Goal: Information Seeking & Learning: Learn about a topic

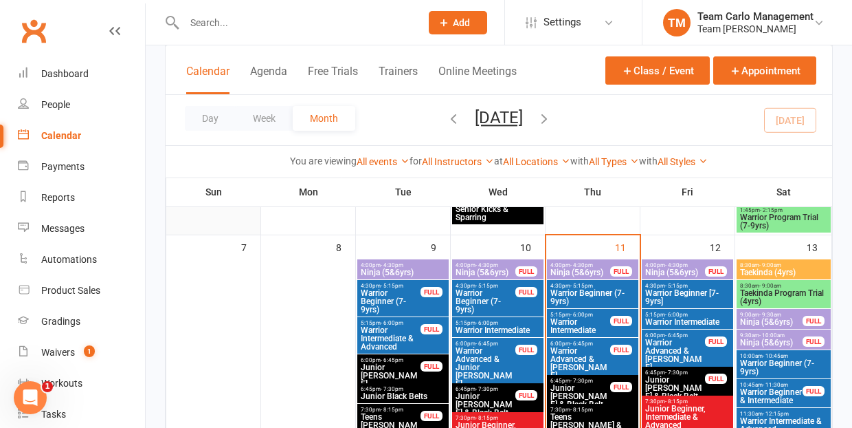
scroll to position [354, 0]
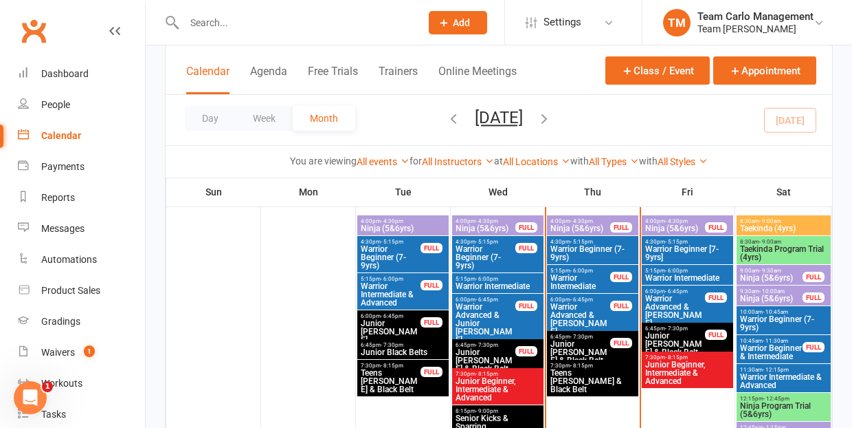
click at [769, 245] on span "Taekinda Program Trial (4yrs)" at bounding box center [784, 253] width 89 height 16
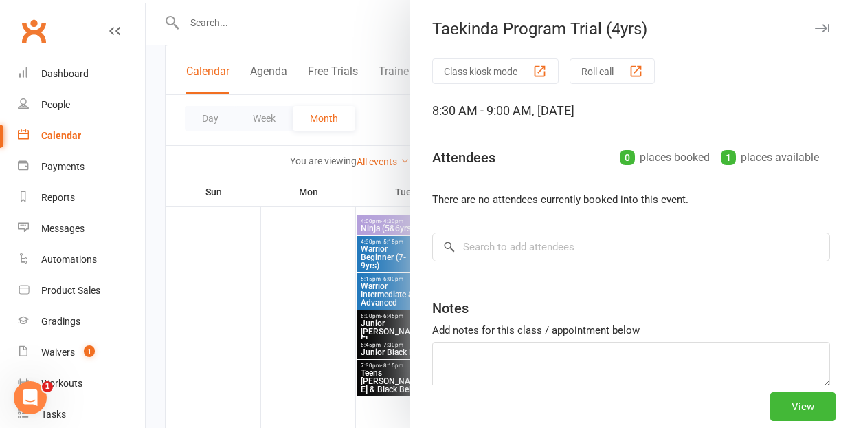
click at [317, 358] on div at bounding box center [499, 214] width 707 height 428
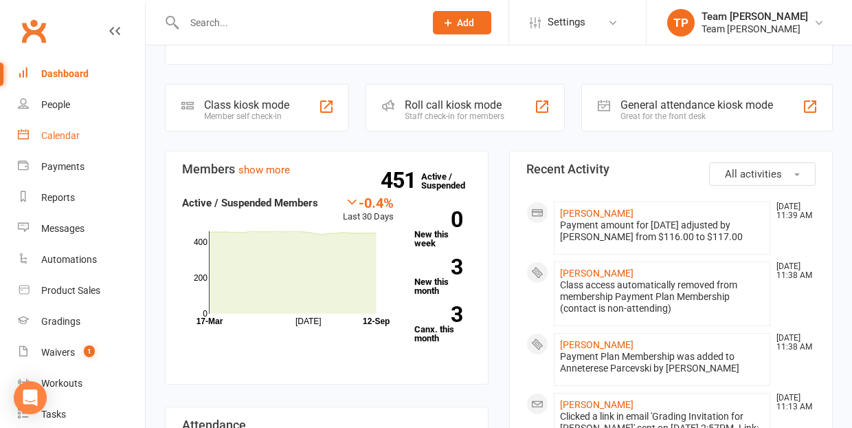
click at [60, 135] on div "Calendar" at bounding box center [60, 135] width 38 height 11
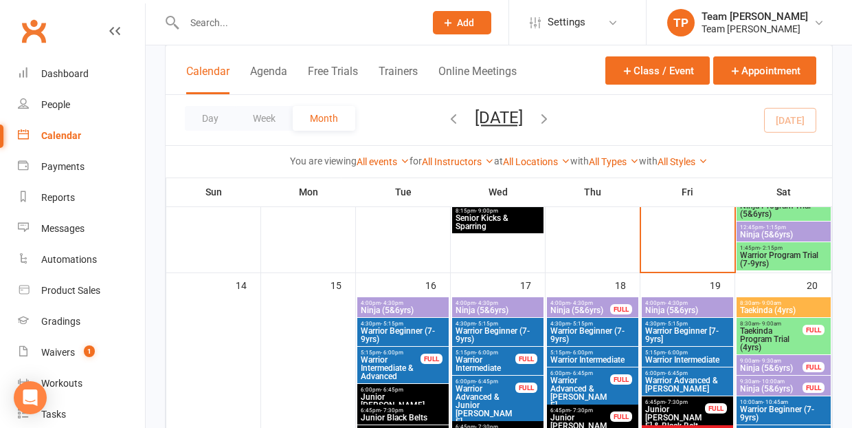
scroll to position [467, 0]
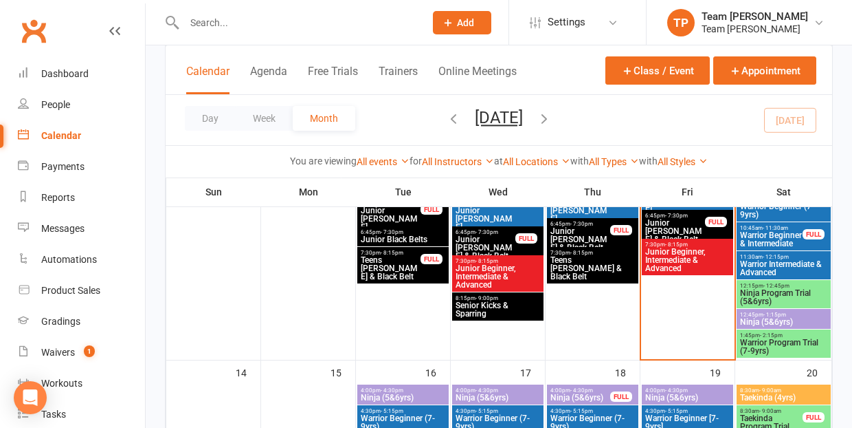
click at [757, 294] on span "Ninja Program Trial (5&6yrs)" at bounding box center [784, 297] width 89 height 16
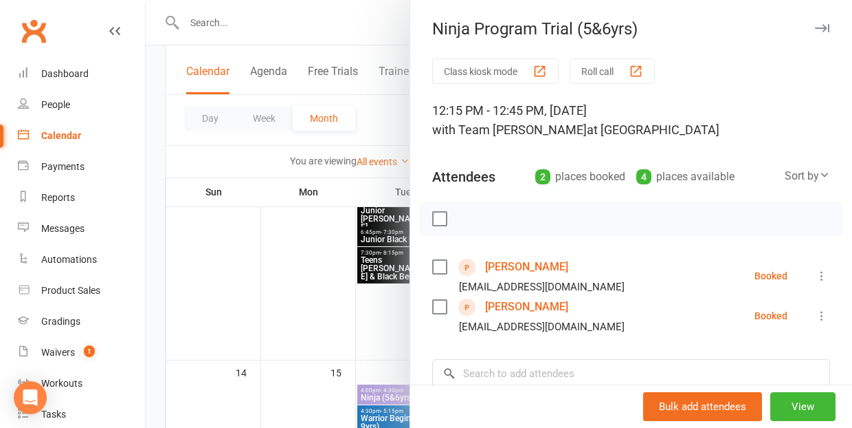
click at [503, 263] on link "[PERSON_NAME]" at bounding box center [526, 267] width 83 height 22
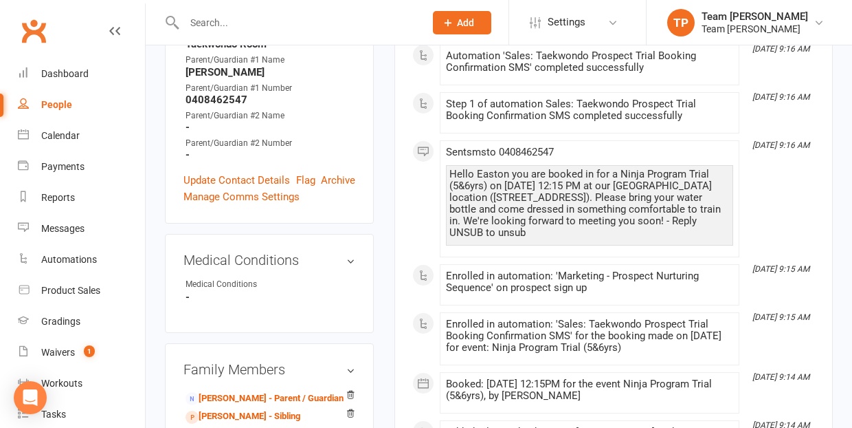
scroll to position [533, 0]
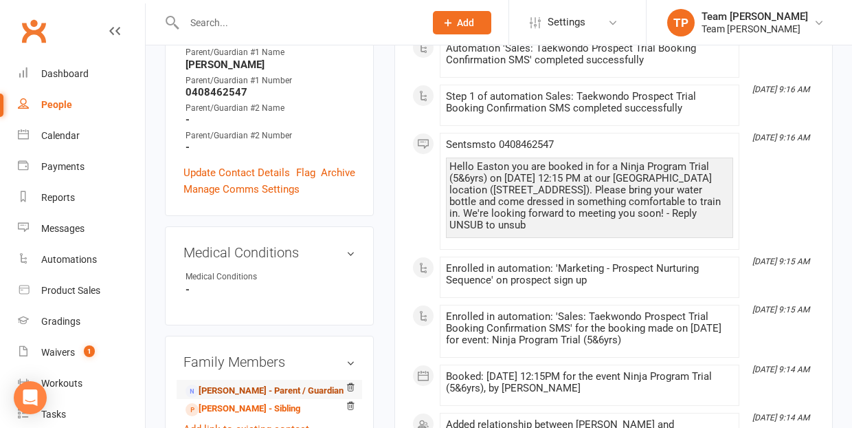
click at [238, 384] on link "[PERSON_NAME] - Parent / Guardian" at bounding box center [265, 391] width 158 height 14
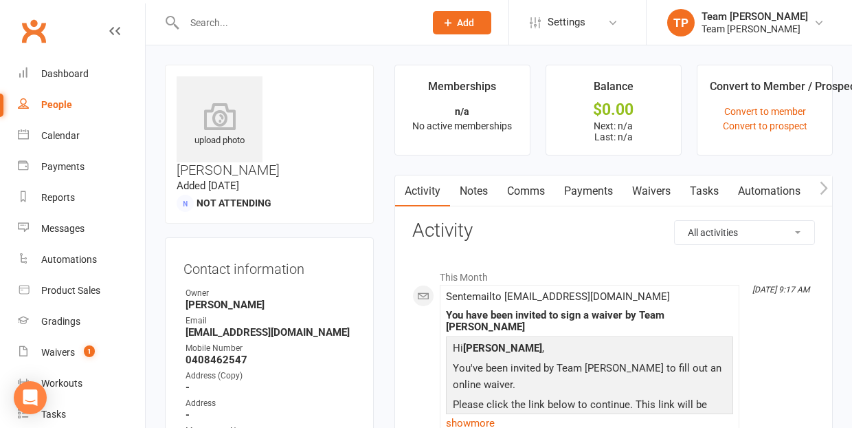
click at [653, 193] on link "Waivers" at bounding box center [652, 191] width 58 height 32
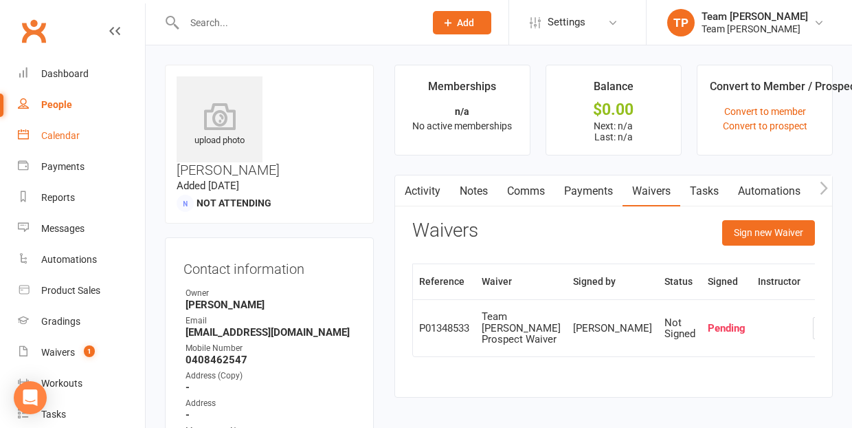
click at [58, 134] on div "Calendar" at bounding box center [60, 135] width 38 height 11
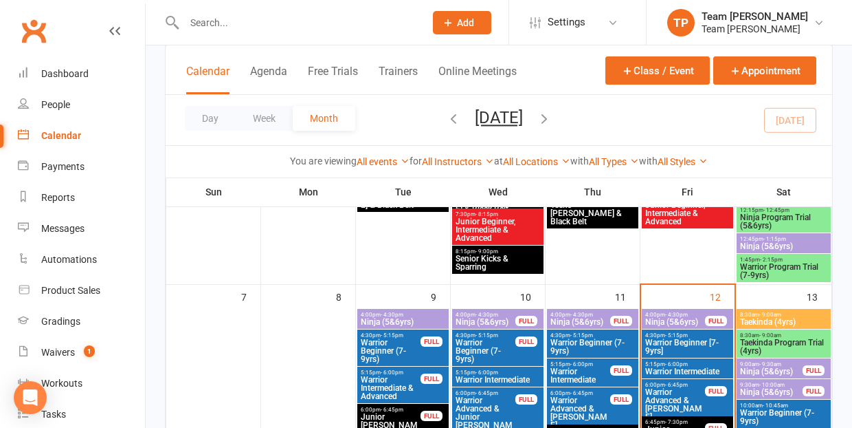
scroll to position [308, 0]
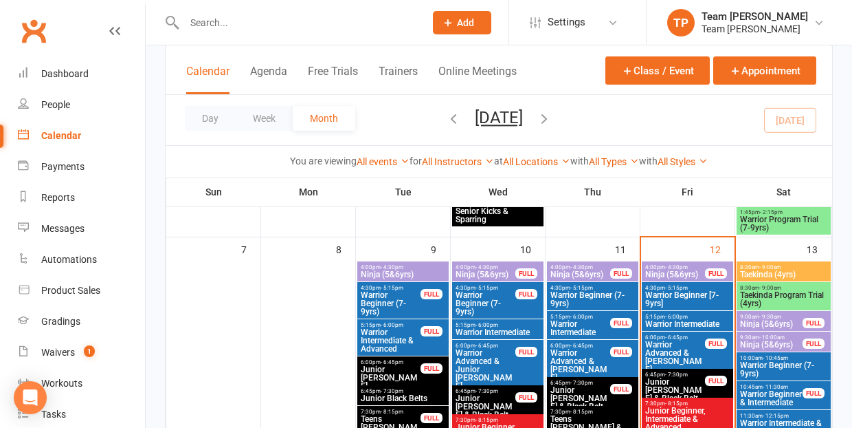
click at [669, 278] on span "Ninja (5&6yrs)" at bounding box center [675, 274] width 61 height 8
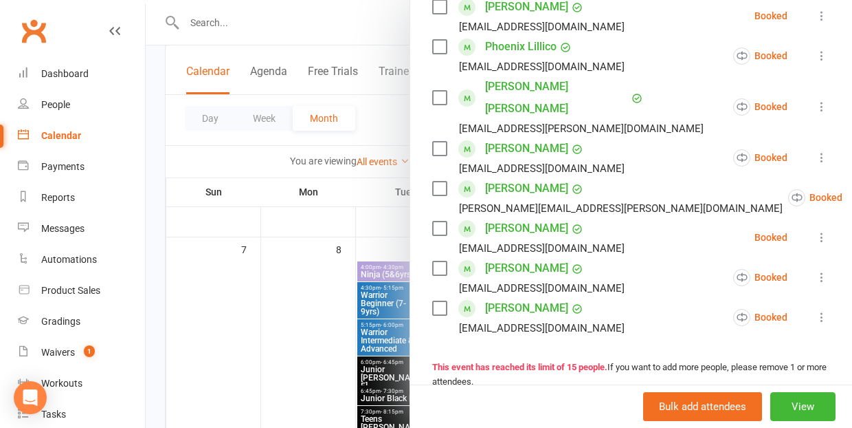
scroll to position [582, 0]
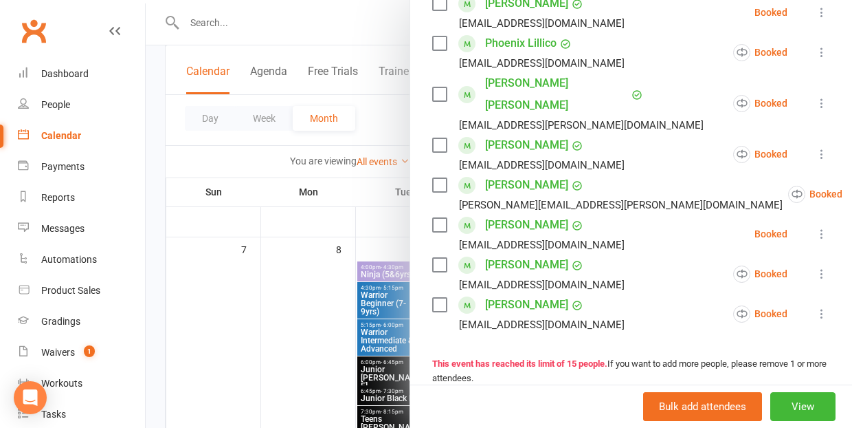
click at [284, 335] on div at bounding box center [499, 214] width 707 height 428
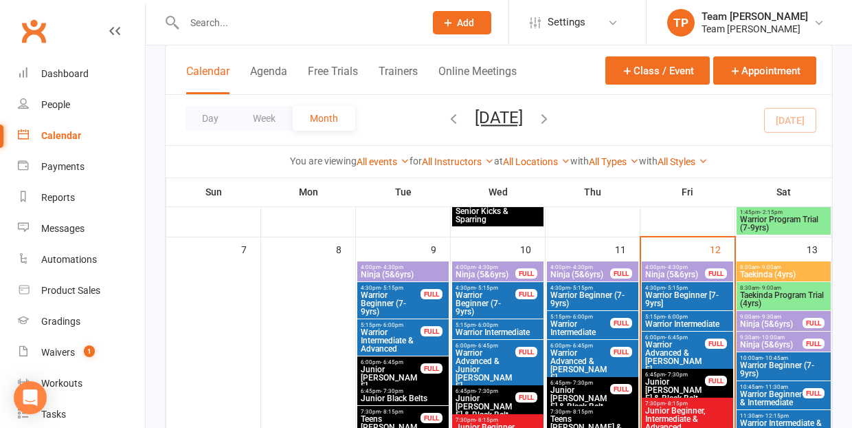
click at [699, 296] on span "Warrior Beginner [7-9yrs]" at bounding box center [688, 299] width 86 height 16
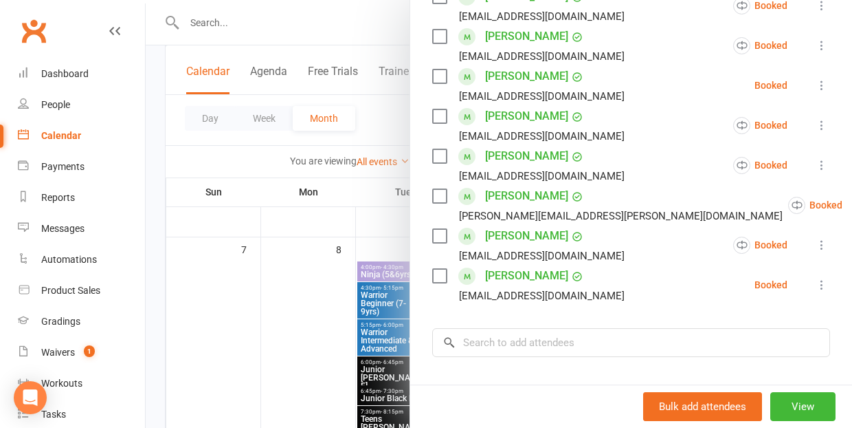
scroll to position [468, 0]
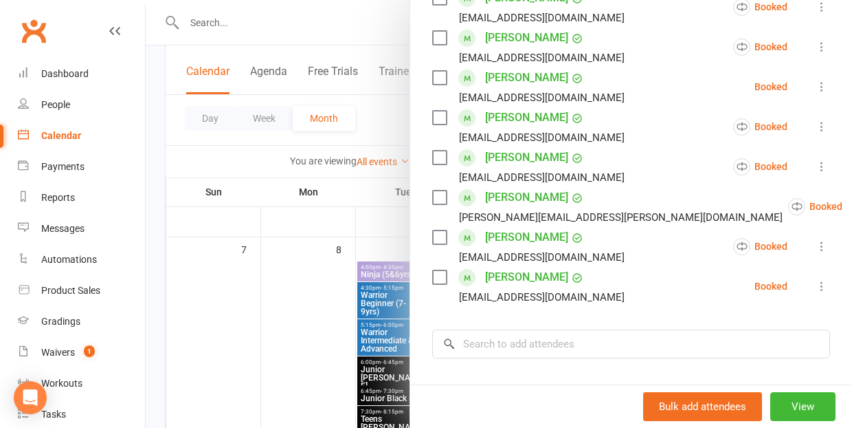
click at [304, 368] on div at bounding box center [499, 214] width 707 height 428
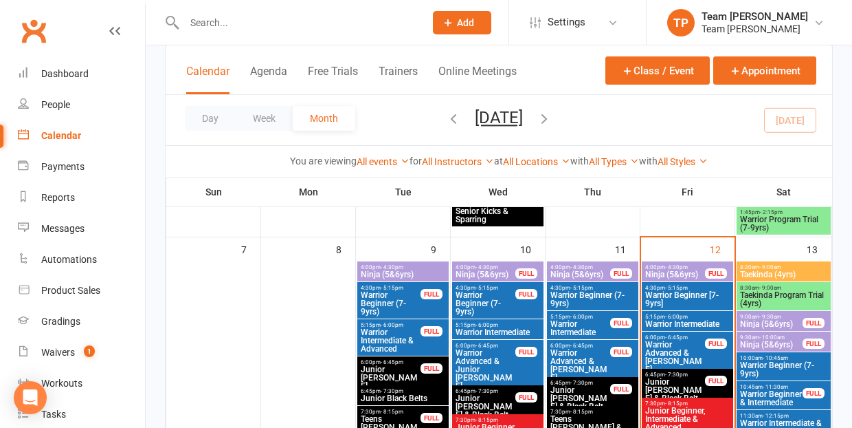
click at [680, 323] on span "Warrior Intermediate" at bounding box center [688, 324] width 86 height 8
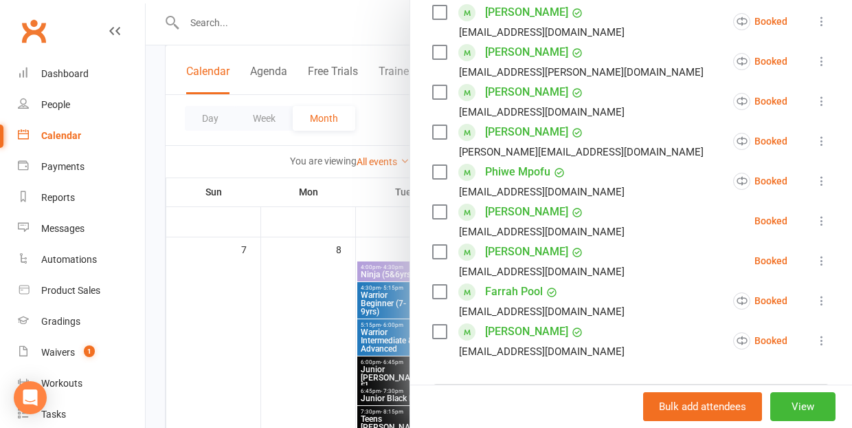
scroll to position [440, 0]
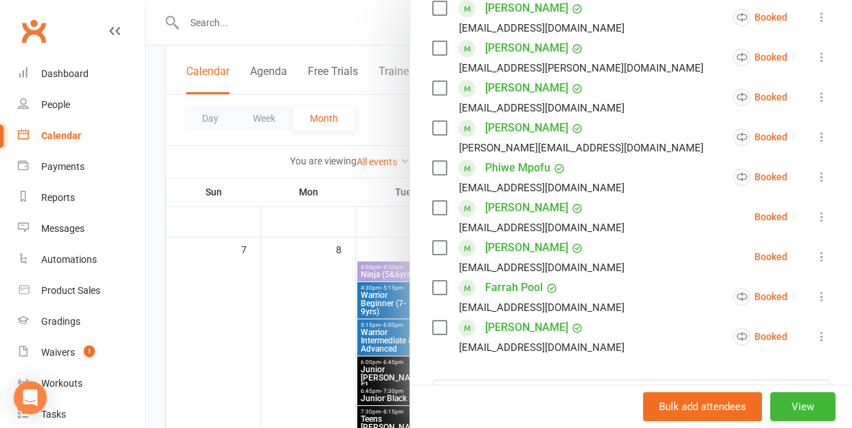
click at [277, 372] on div at bounding box center [499, 214] width 707 height 428
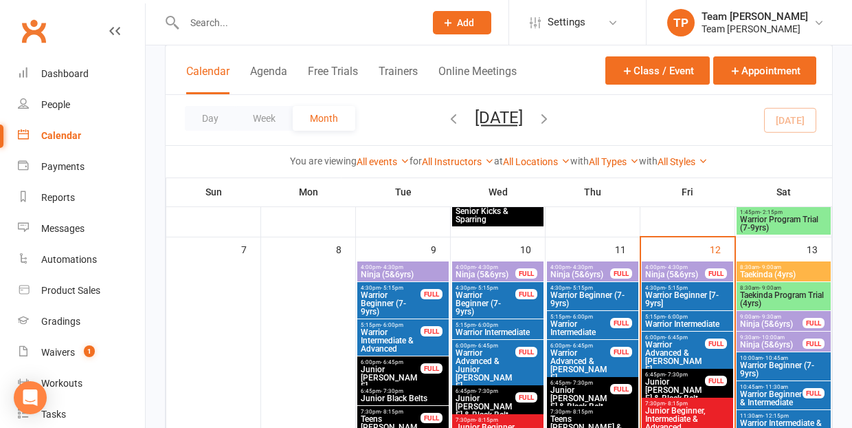
click at [683, 346] on span "Warrior Advanced & [PERSON_NAME]" at bounding box center [675, 356] width 61 height 33
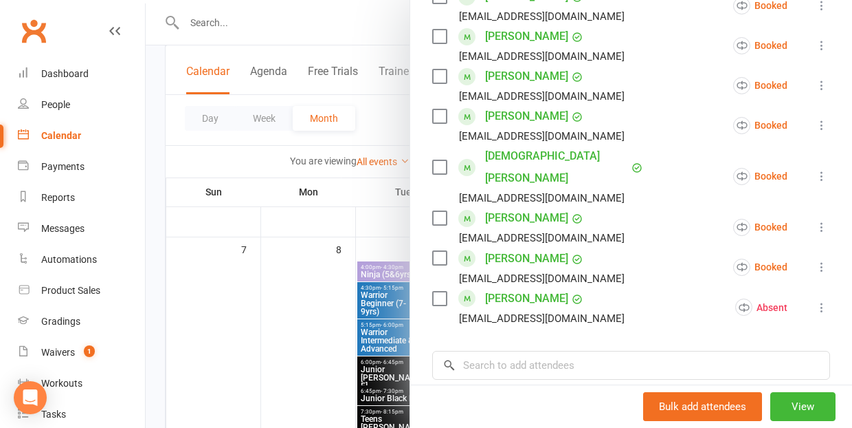
scroll to position [695, 0]
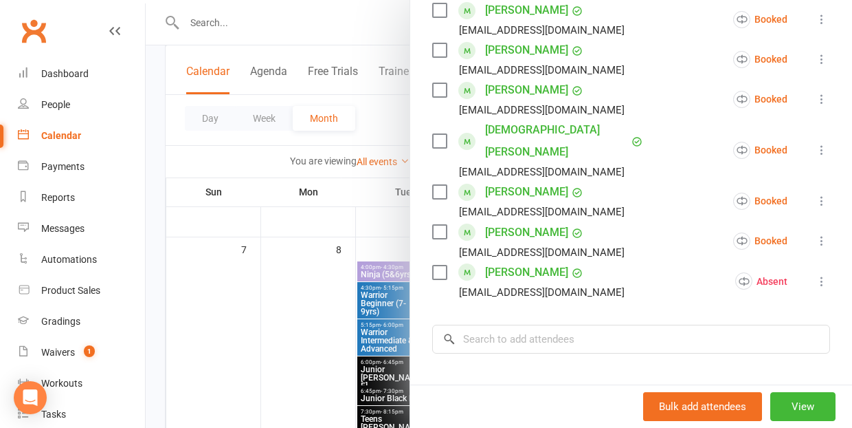
click at [245, 400] on div at bounding box center [499, 214] width 707 height 428
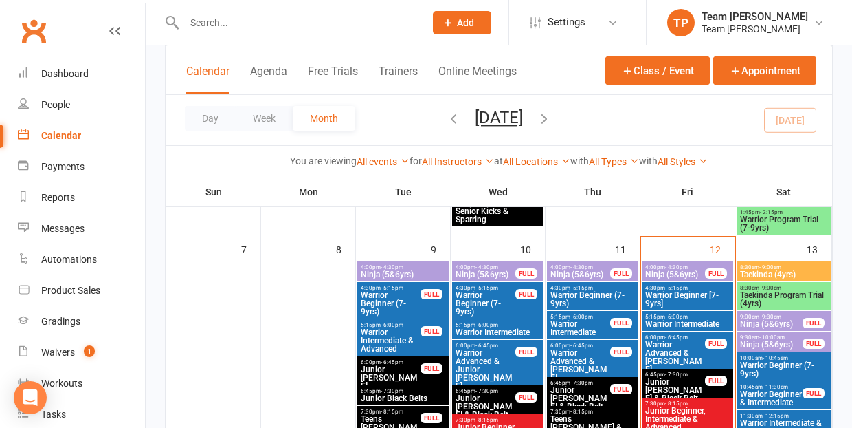
click at [683, 383] on span "Junior [PERSON_NAME] & Black Belt" at bounding box center [675, 389] width 61 height 25
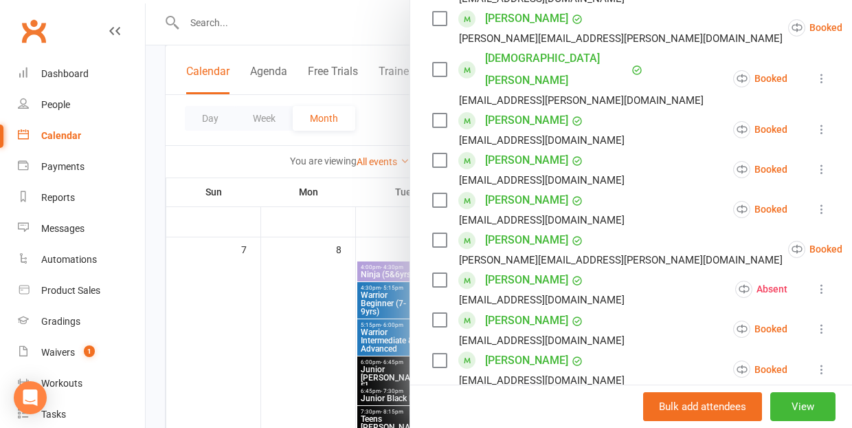
scroll to position [673, 0]
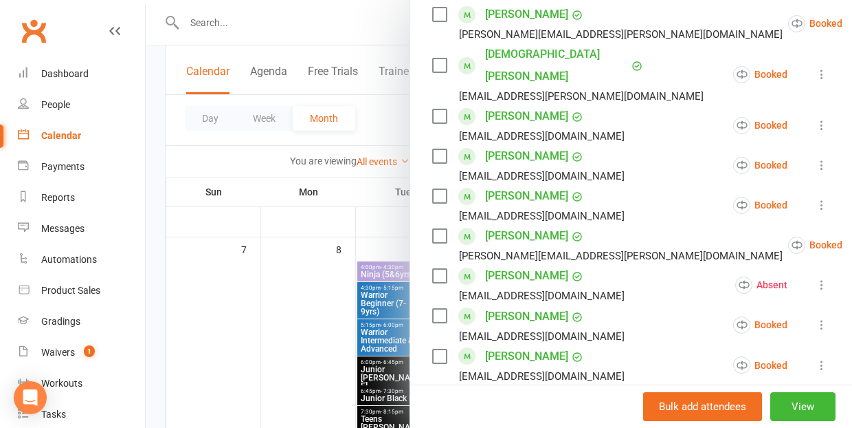
click at [289, 340] on div at bounding box center [499, 214] width 707 height 428
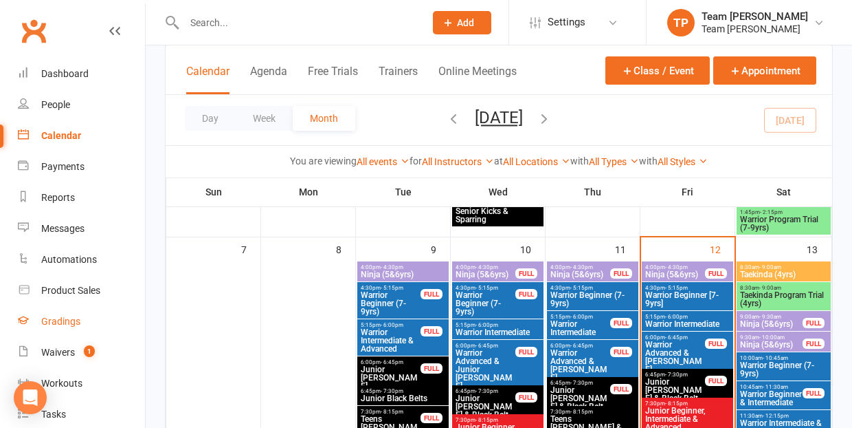
click at [64, 322] on div "Gradings" at bounding box center [60, 321] width 39 height 11
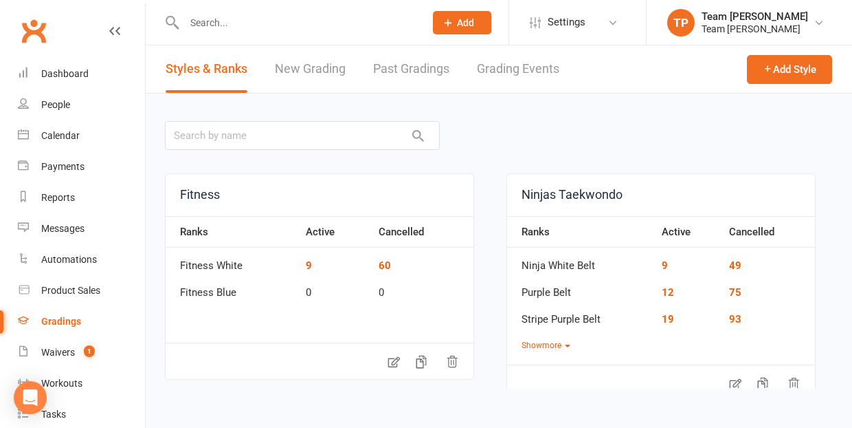
click at [518, 69] on link "Grading Events" at bounding box center [518, 68] width 82 height 47
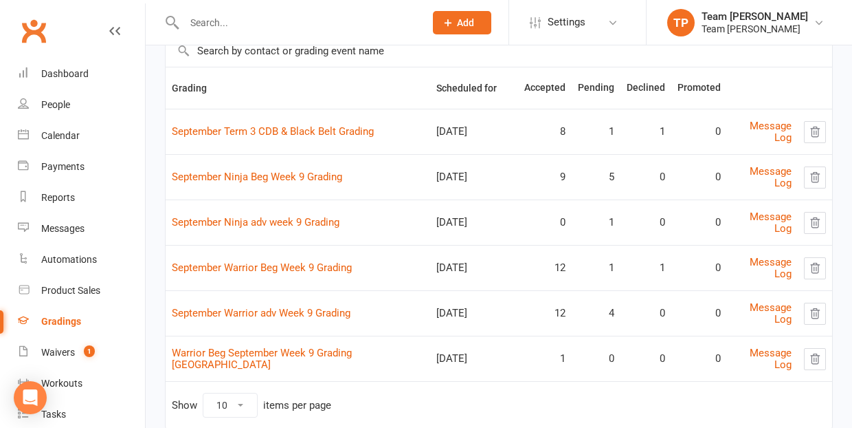
scroll to position [123, 0]
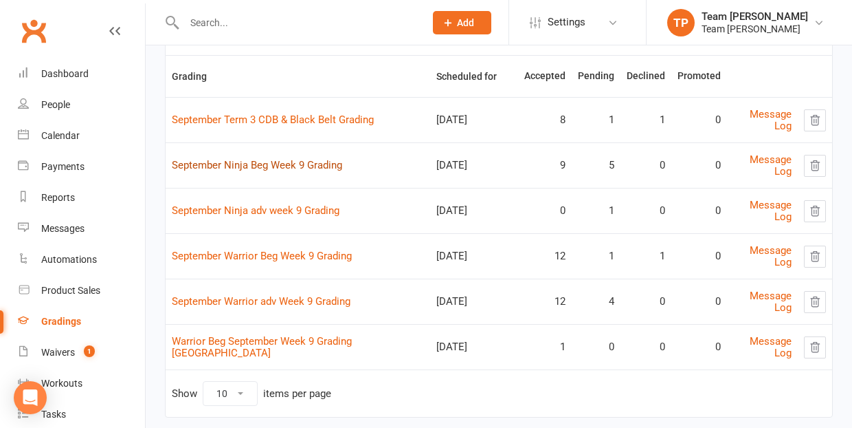
click at [254, 162] on link "September Ninja Beg Week 9 Grading" at bounding box center [257, 165] width 170 height 12
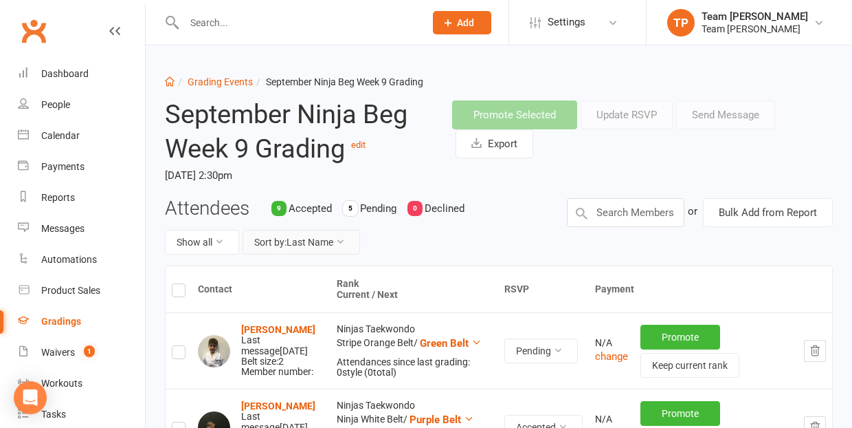
click at [329, 239] on button "Sort by: Last Name" at bounding box center [302, 242] width 118 height 25
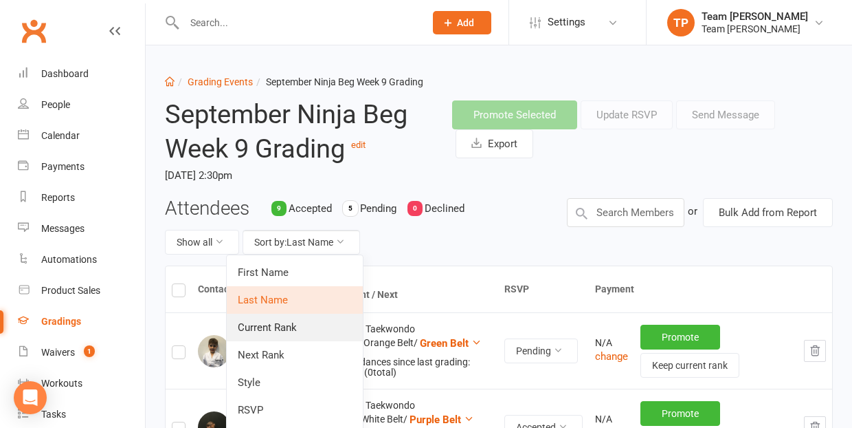
click at [320, 323] on link "Current Rank" at bounding box center [295, 326] width 136 height 27
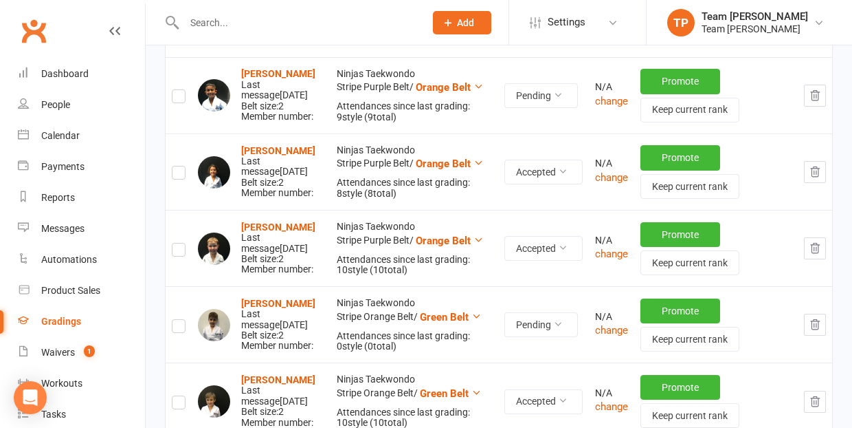
scroll to position [954, 0]
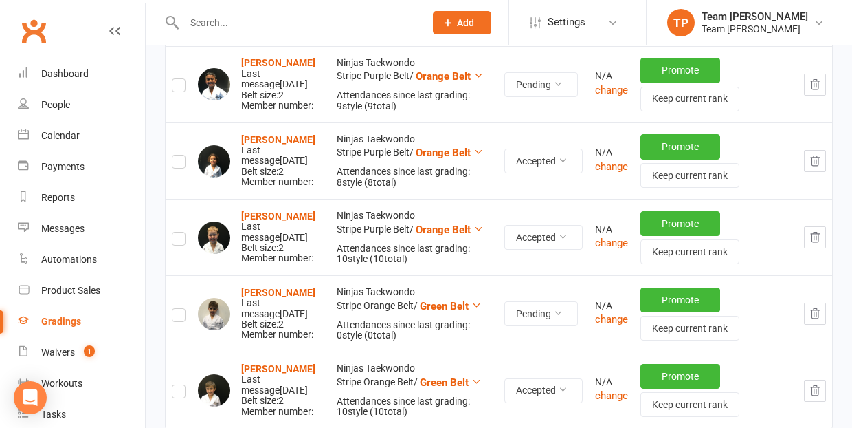
click at [817, 309] on icon "button" at bounding box center [815, 313] width 12 height 12
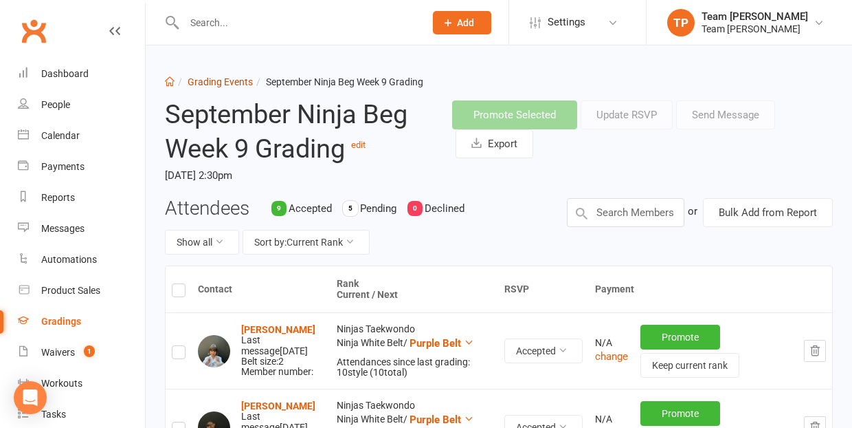
scroll to position [0, 0]
click at [218, 83] on link "Grading Events" at bounding box center [220, 81] width 65 height 11
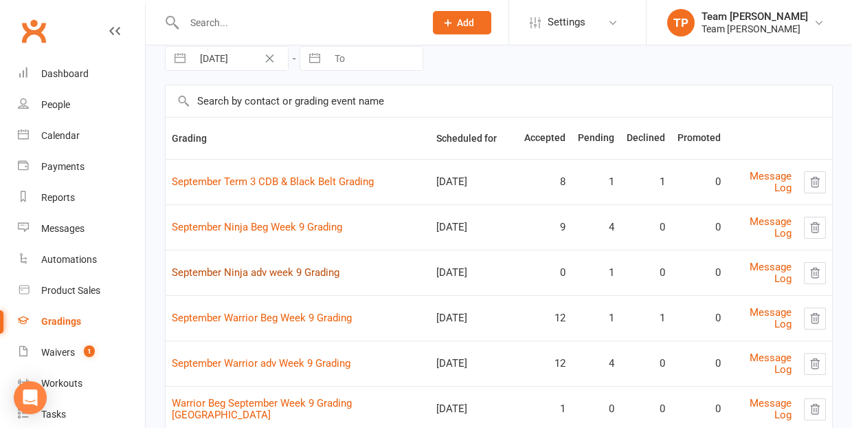
scroll to position [115, 0]
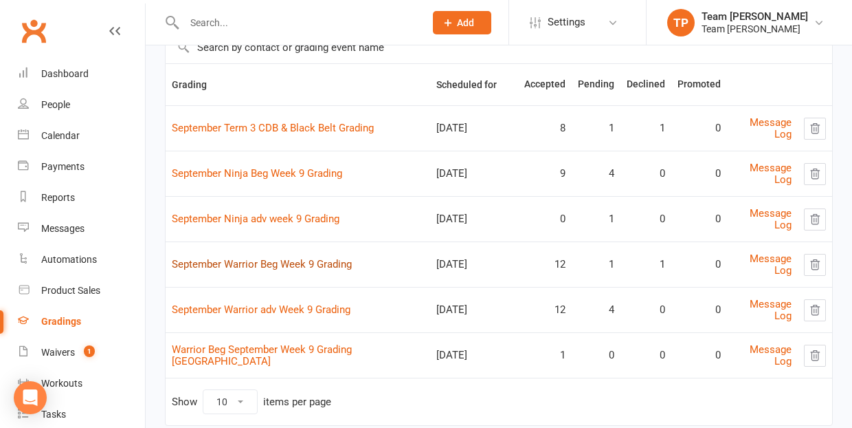
click at [271, 264] on link "September Warrior Beg Week 9 Grading" at bounding box center [262, 264] width 180 height 12
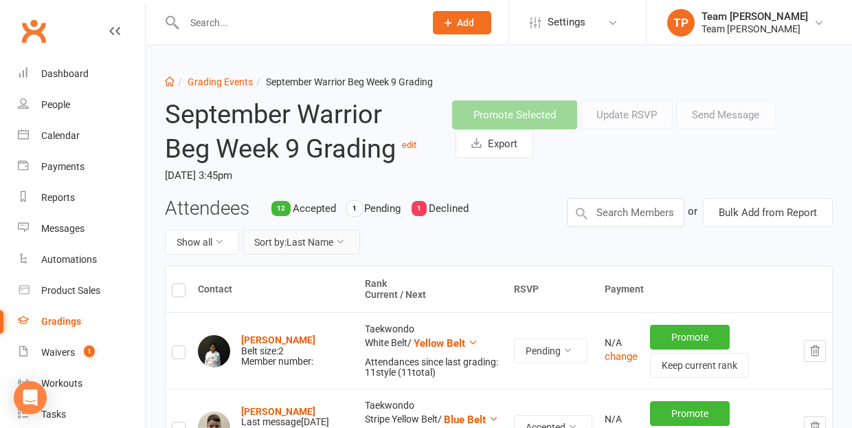
click at [310, 243] on button "Sort by: Last Name" at bounding box center [302, 242] width 118 height 25
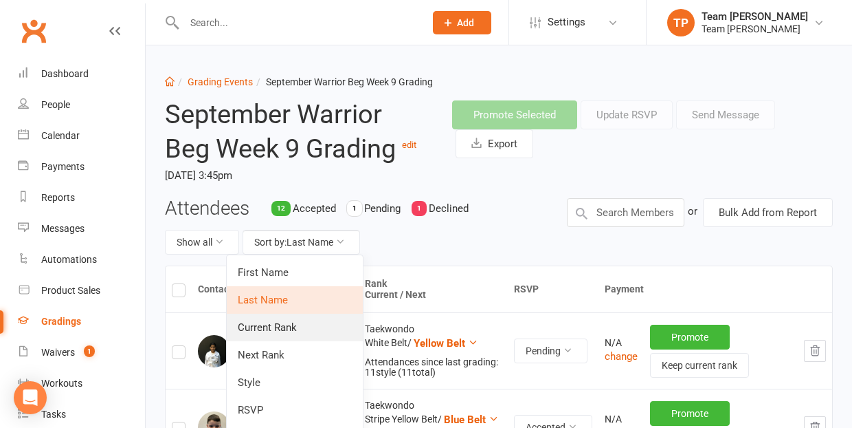
click at [316, 324] on link "Current Rank" at bounding box center [295, 326] width 136 height 27
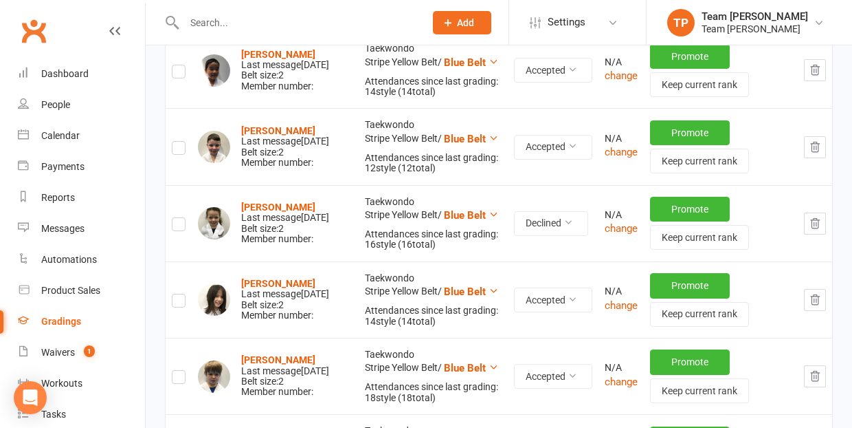
scroll to position [752, 0]
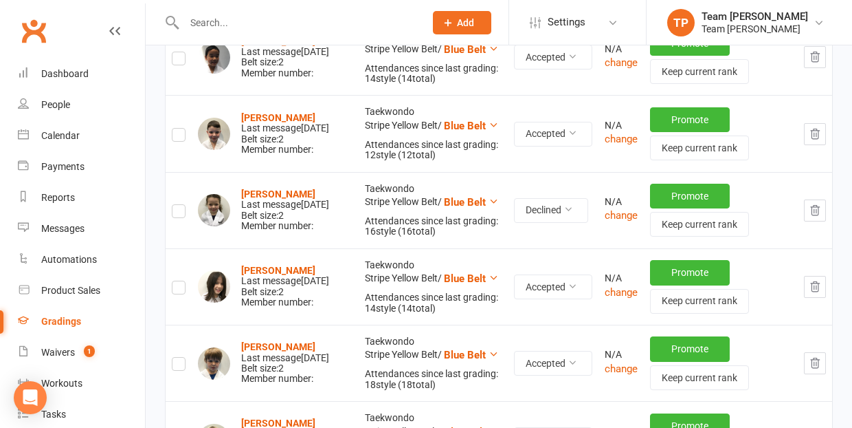
click at [814, 209] on icon "button" at bounding box center [815, 210] width 12 height 12
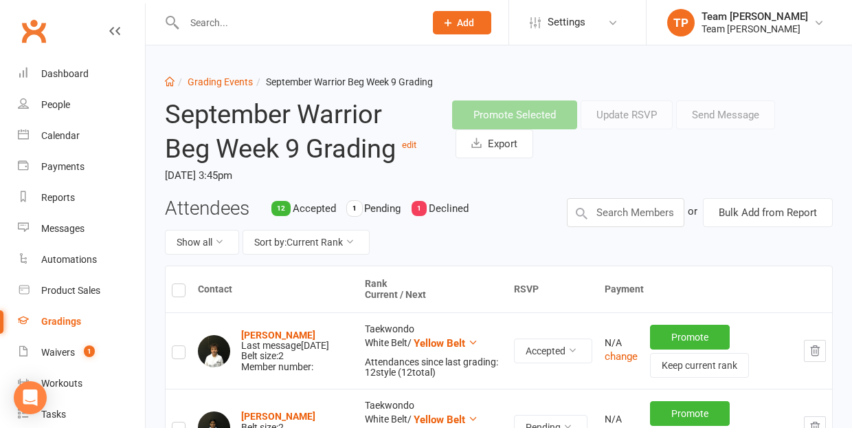
scroll to position [0, 0]
click at [225, 83] on link "Grading Events" at bounding box center [220, 81] width 65 height 11
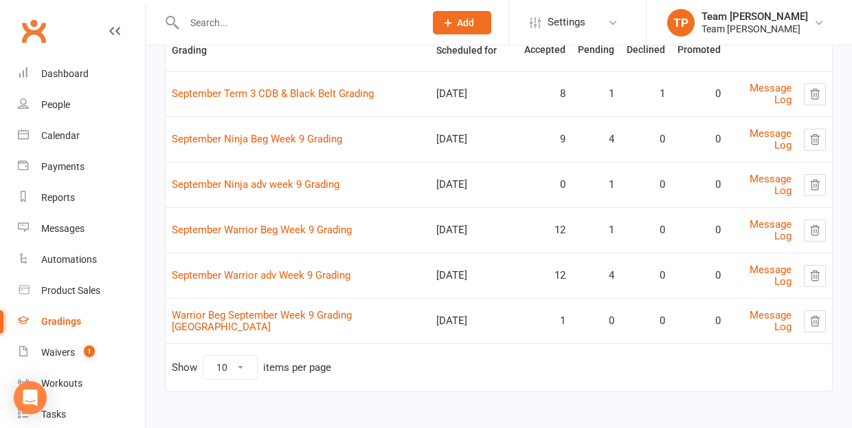
scroll to position [148, 0]
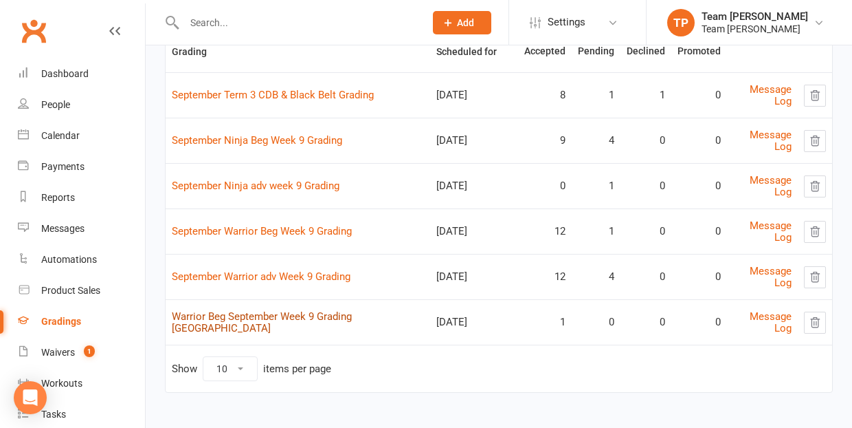
click at [300, 318] on link "Warrior Beg September Week 9 Grading [GEOGRAPHIC_DATA]" at bounding box center [262, 322] width 180 height 24
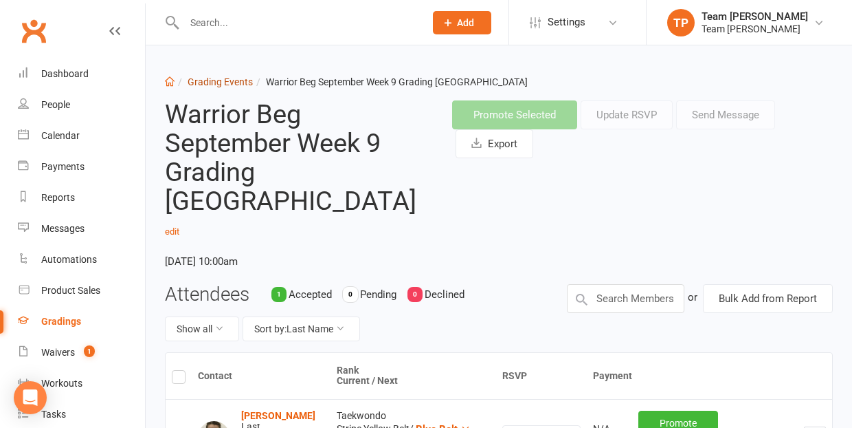
click at [220, 80] on link "Grading Events" at bounding box center [220, 81] width 65 height 11
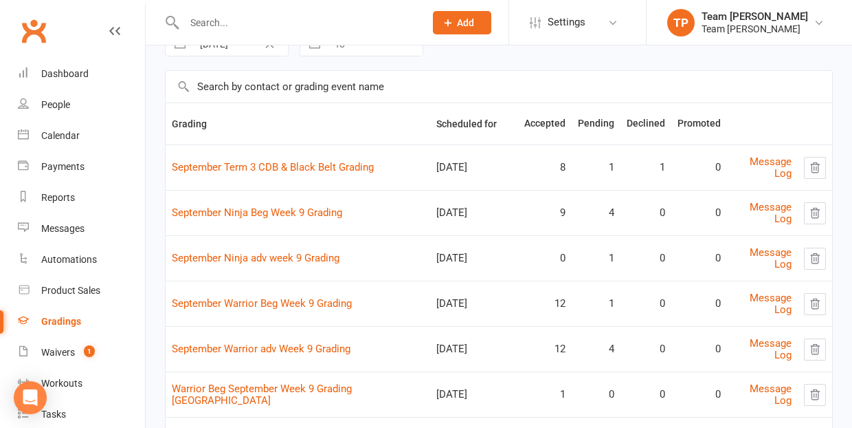
scroll to position [76, 0]
click at [232, 342] on link "September Warrior adv Week 9 Grading" at bounding box center [261, 348] width 179 height 12
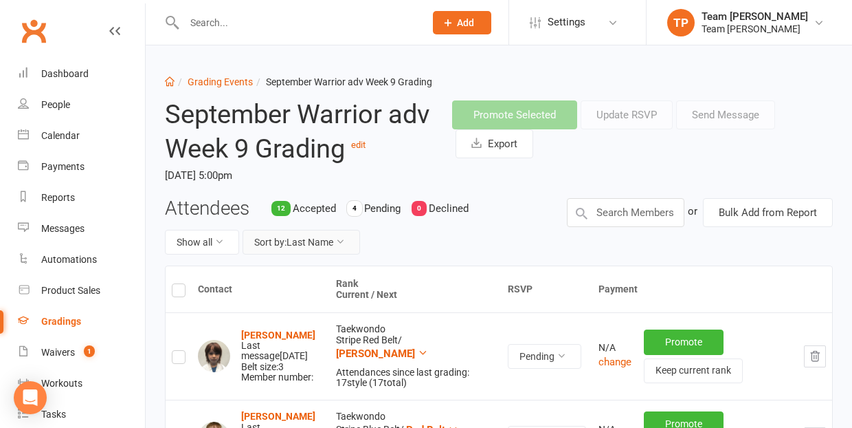
click at [324, 238] on button "Sort by: Last Name" at bounding box center [302, 242] width 118 height 25
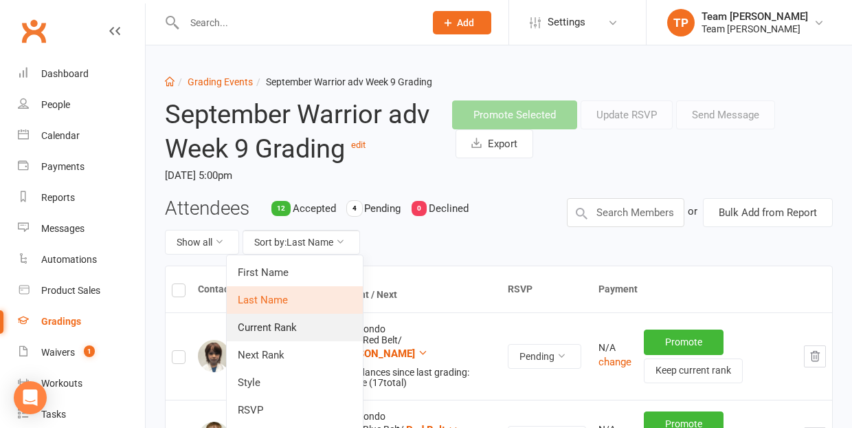
click at [303, 322] on link "Current Rank" at bounding box center [295, 326] width 136 height 27
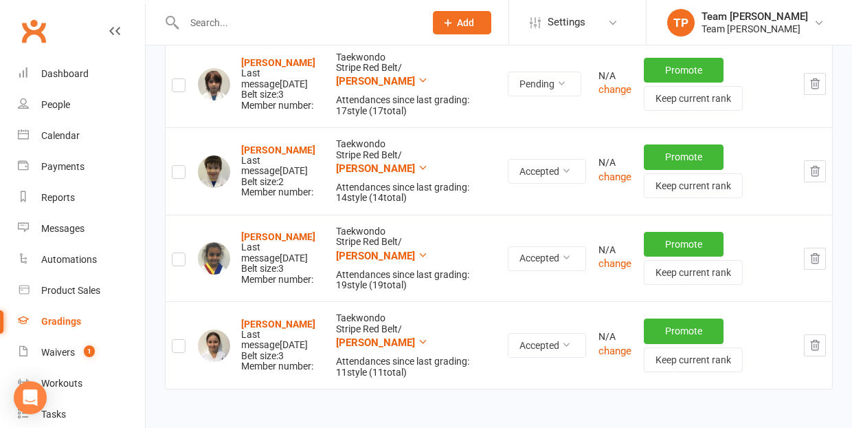
scroll to position [1198, 0]
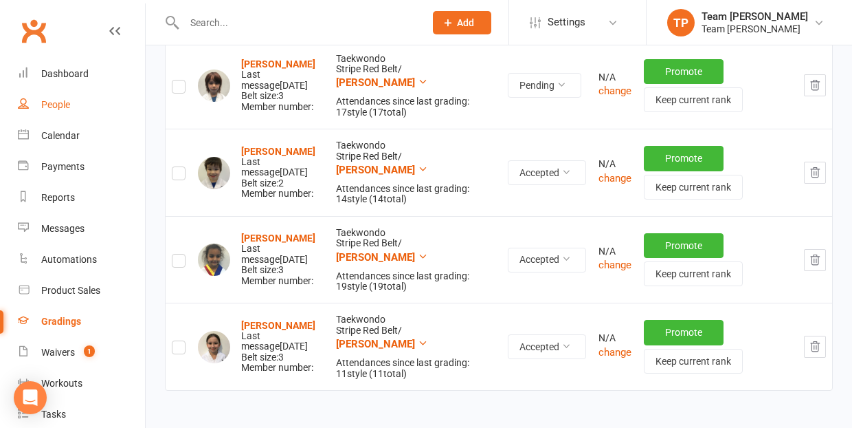
click at [63, 107] on div "People" at bounding box center [55, 104] width 29 height 11
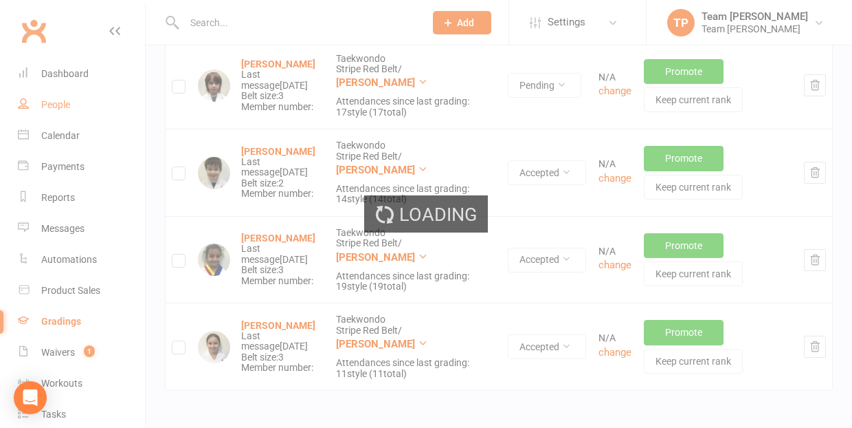
select select "100"
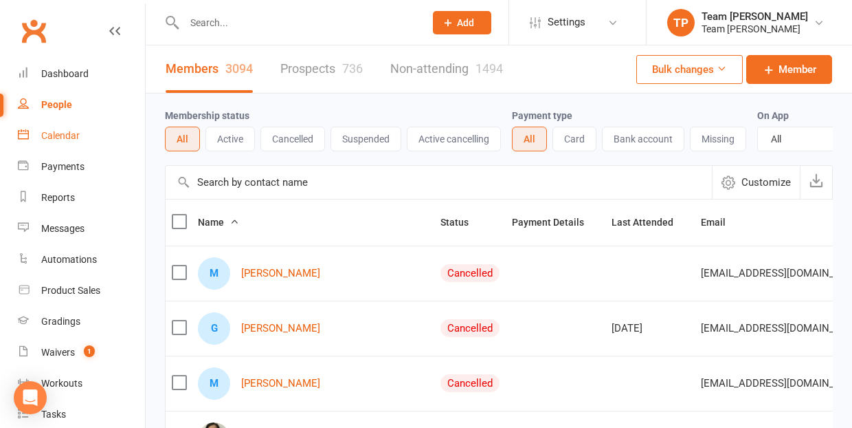
click at [70, 135] on div "Calendar" at bounding box center [60, 135] width 38 height 11
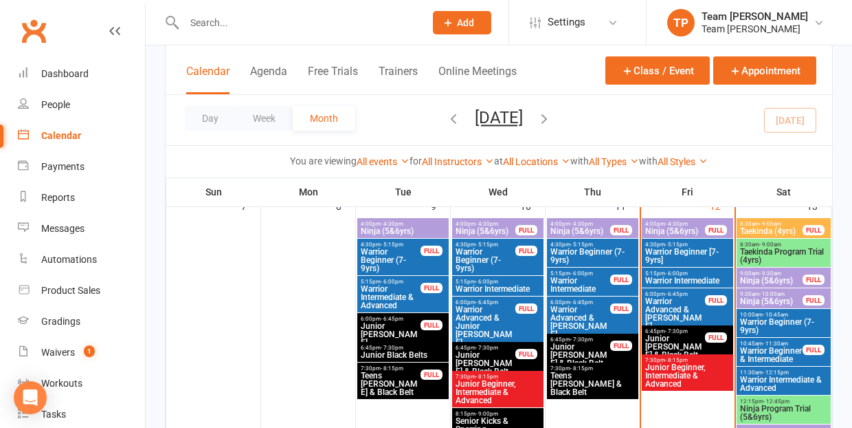
scroll to position [353, 0]
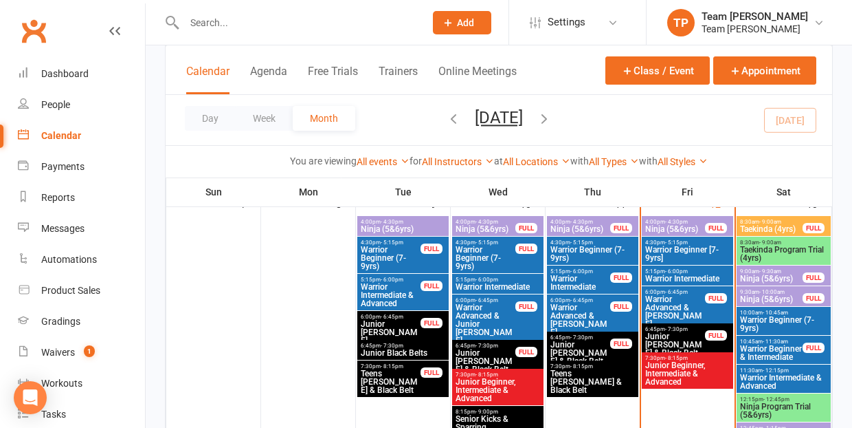
click at [767, 320] on span "Warrior Beginner (7-9yrs)" at bounding box center [784, 324] width 89 height 16
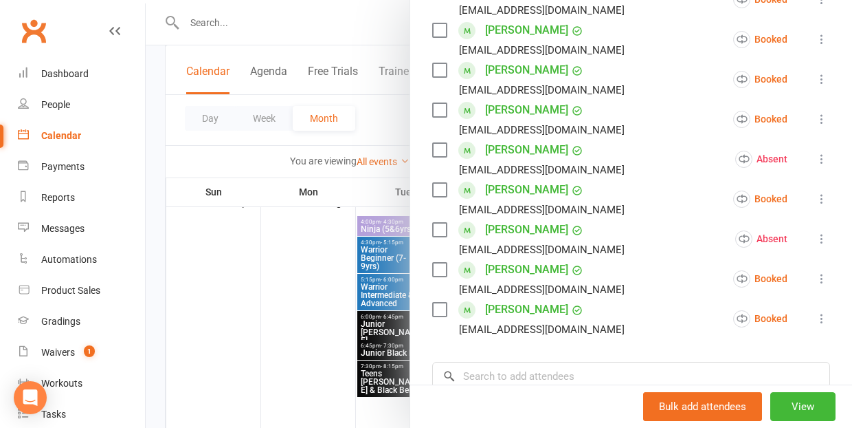
scroll to position [459, 0]
click at [296, 316] on div at bounding box center [499, 214] width 707 height 428
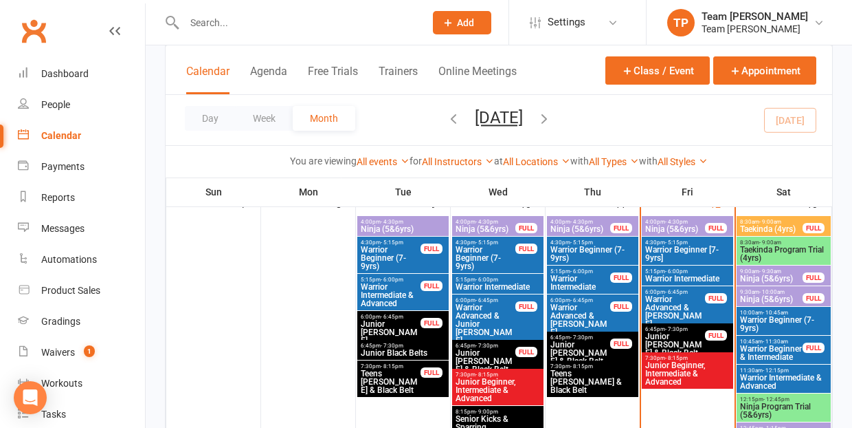
click at [763, 346] on span "Warrior Beginner & Intermediate" at bounding box center [772, 352] width 64 height 16
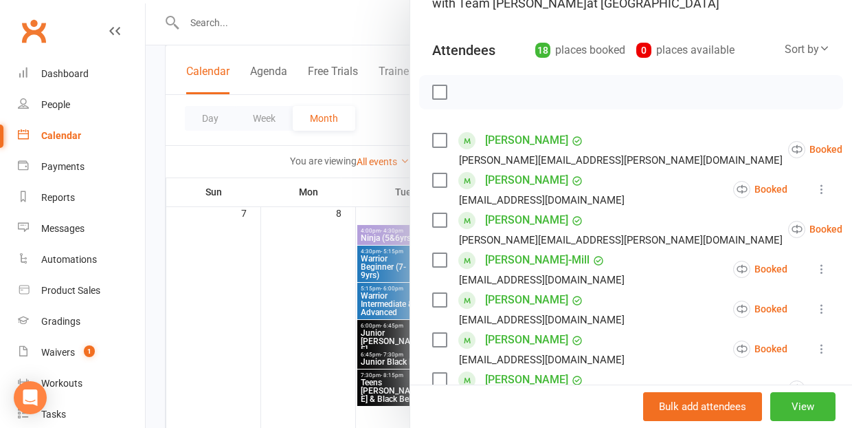
scroll to position [128, 0]
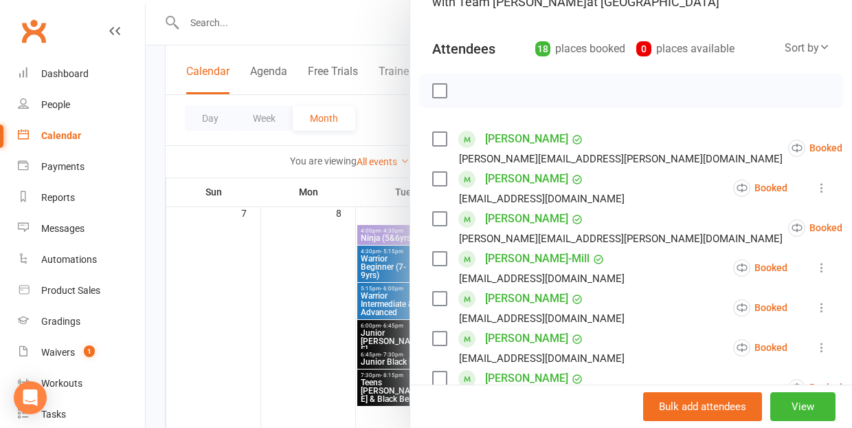
click at [305, 346] on div at bounding box center [499, 214] width 707 height 428
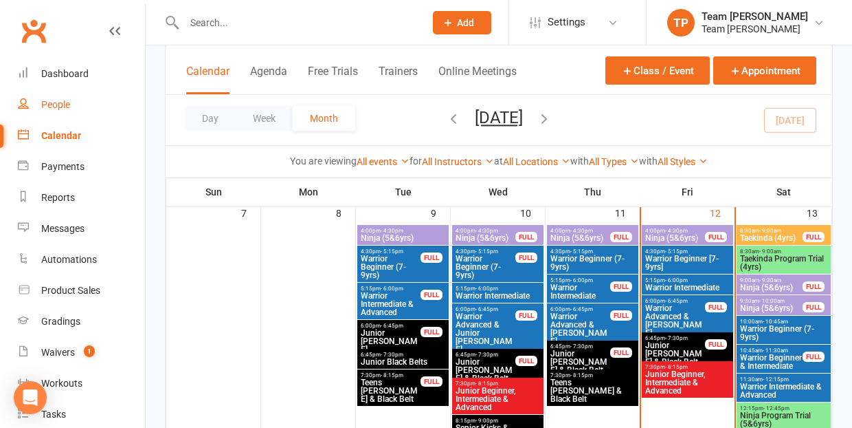
click at [45, 107] on div "People" at bounding box center [55, 104] width 29 height 11
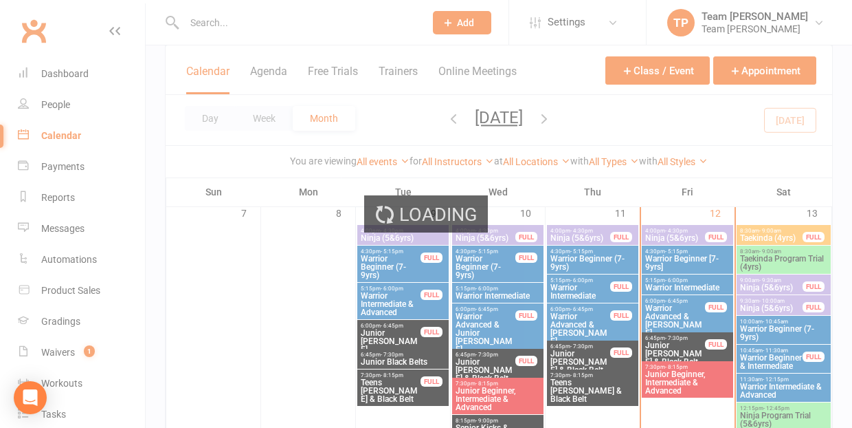
select select "100"
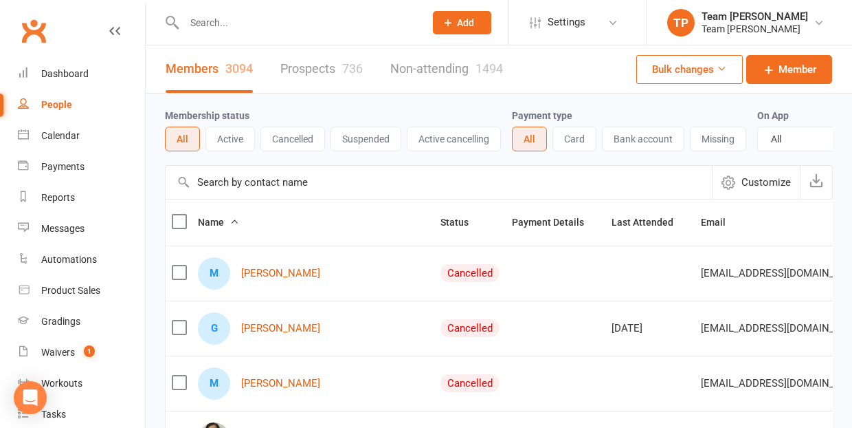
click at [227, 19] on input "text" at bounding box center [297, 22] width 235 height 19
click at [222, 21] on input "text" at bounding box center [297, 22] width 235 height 19
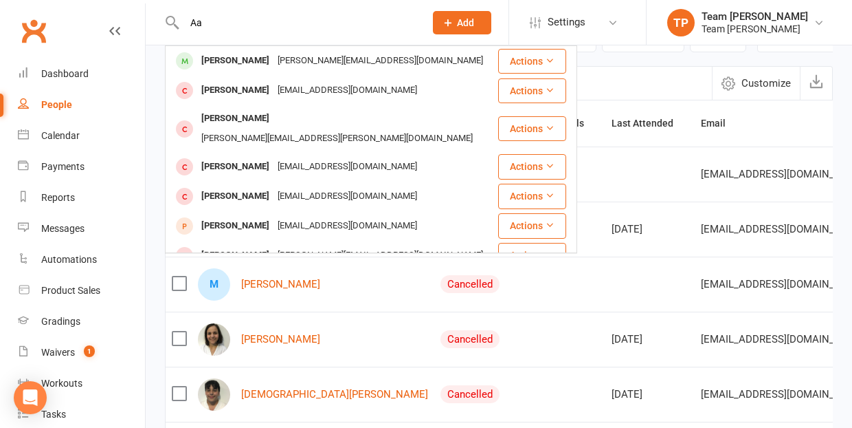
type input "A"
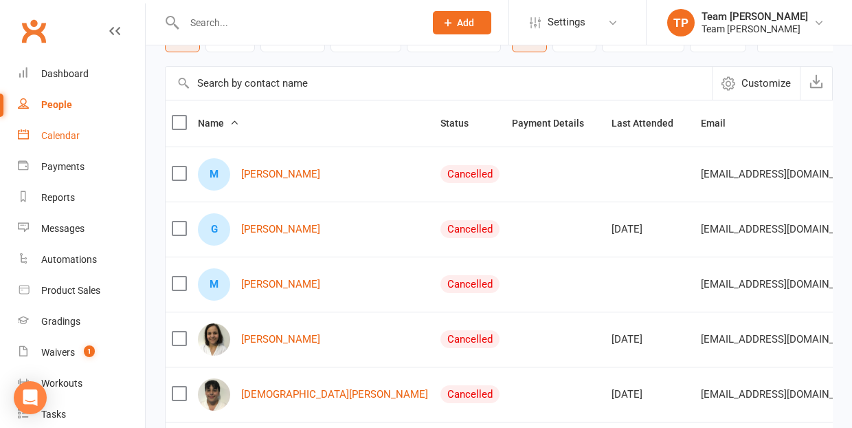
click at [56, 134] on div "Calendar" at bounding box center [60, 135] width 38 height 11
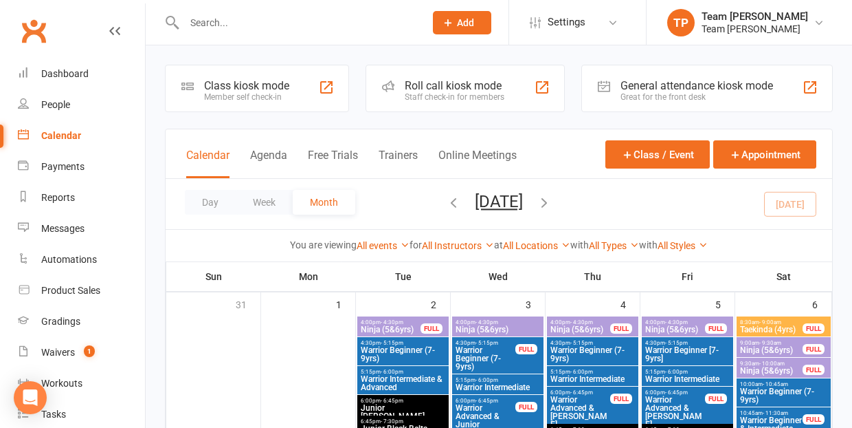
click at [446, 202] on icon "button" at bounding box center [453, 202] width 15 height 15
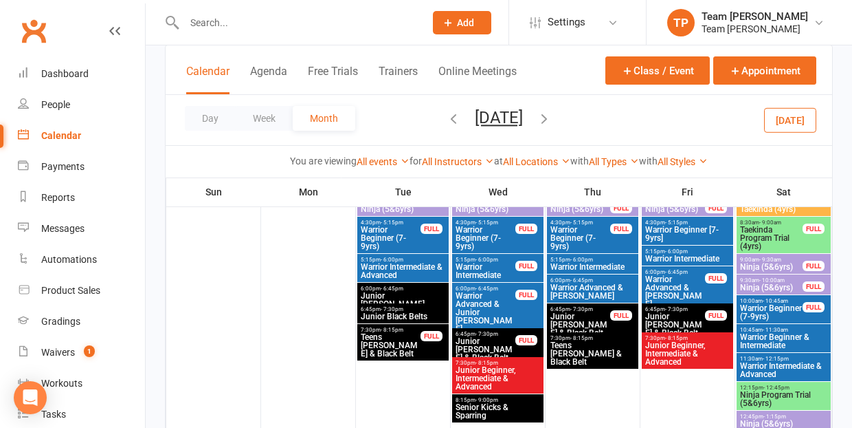
scroll to position [121, 0]
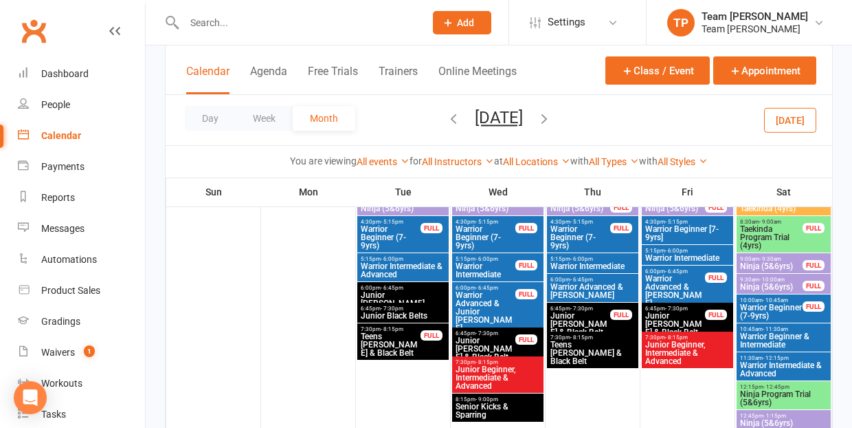
click at [778, 311] on span "Warrior Beginner (7-9yrs)" at bounding box center [772, 311] width 64 height 16
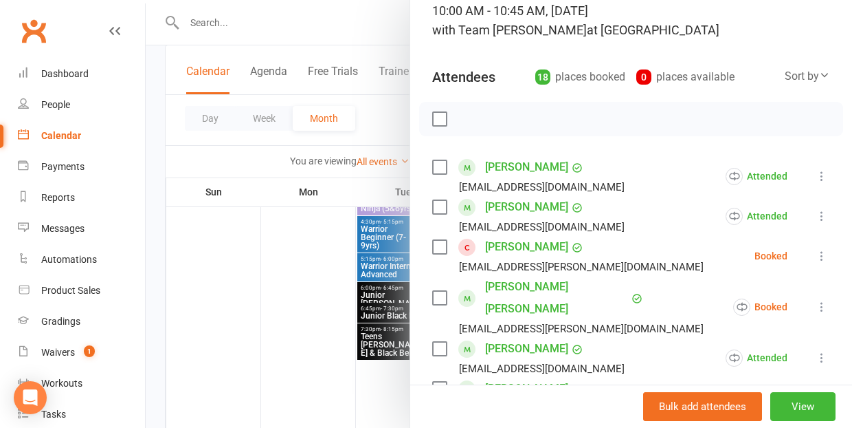
scroll to position [101, 0]
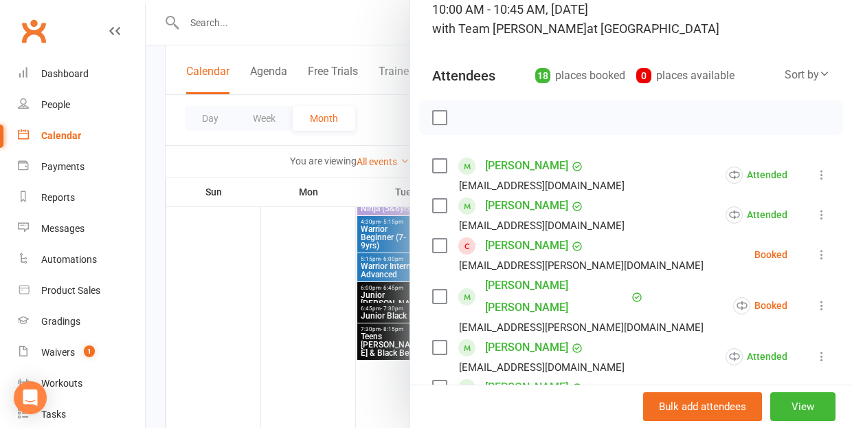
click at [522, 244] on link "[PERSON_NAME]" at bounding box center [526, 245] width 83 height 22
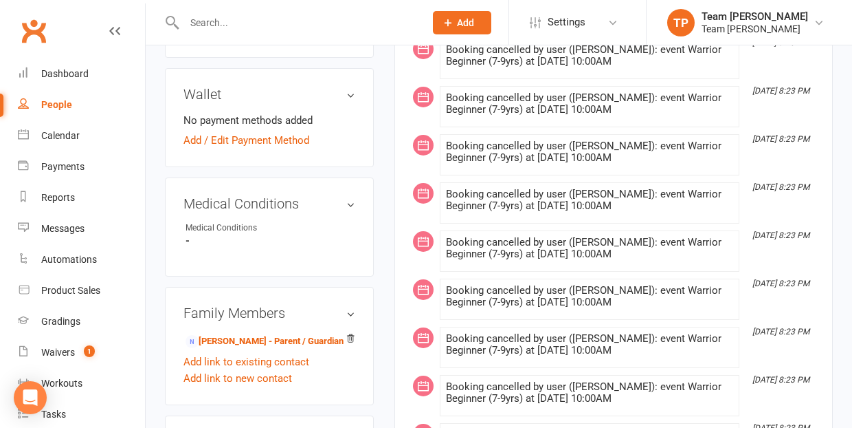
scroll to position [696, 0]
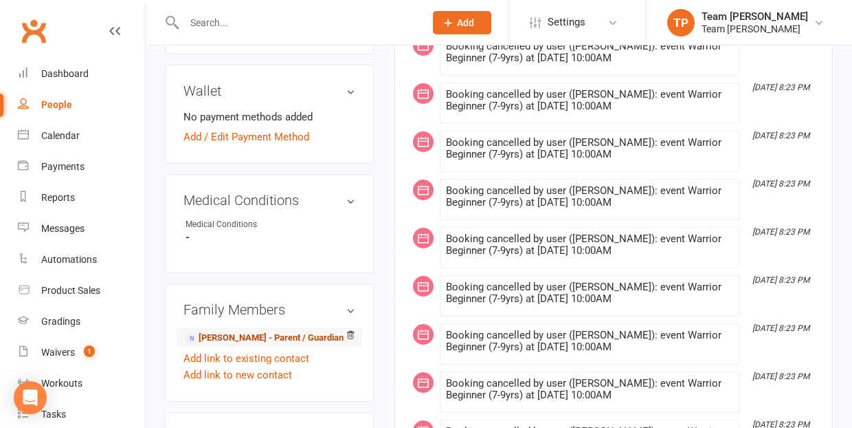
click at [239, 331] on link "[PERSON_NAME] - Parent / Guardian" at bounding box center [265, 338] width 158 height 14
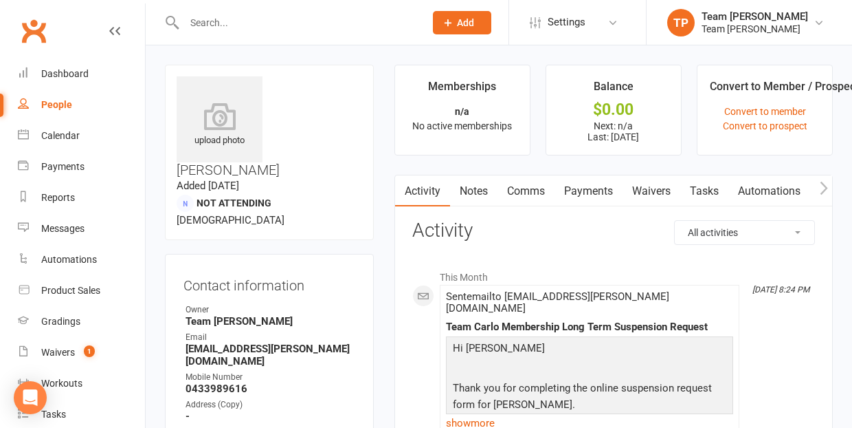
click at [591, 189] on link "Payments" at bounding box center [589, 191] width 68 height 32
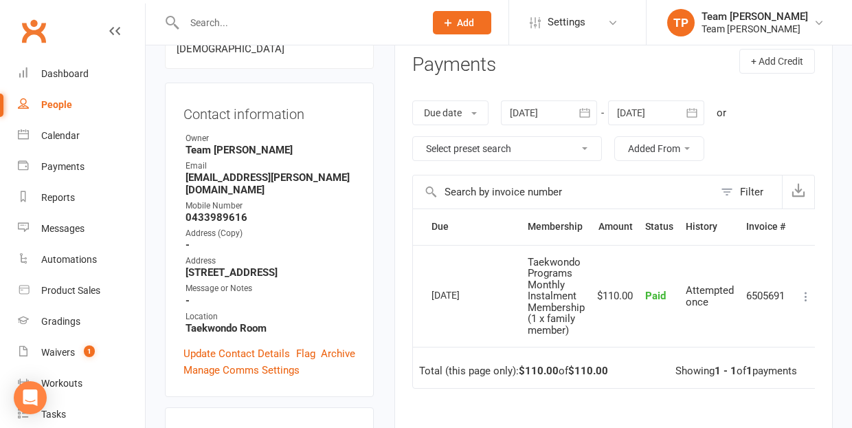
scroll to position [165, 0]
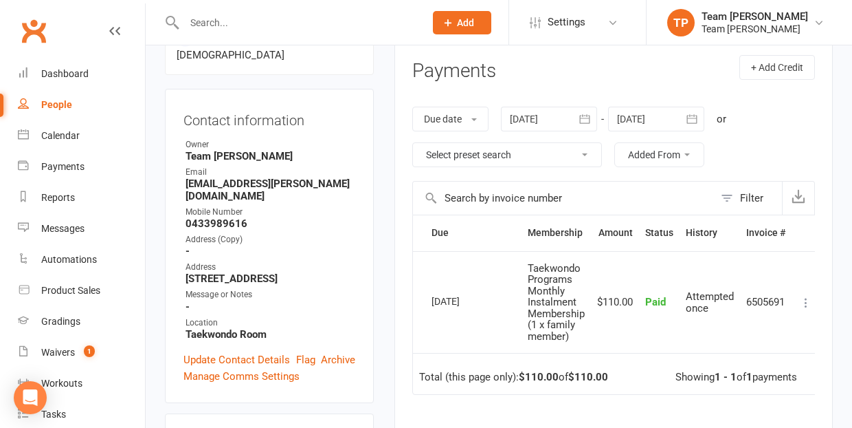
click at [694, 116] on icon "button" at bounding box center [692, 119] width 14 height 14
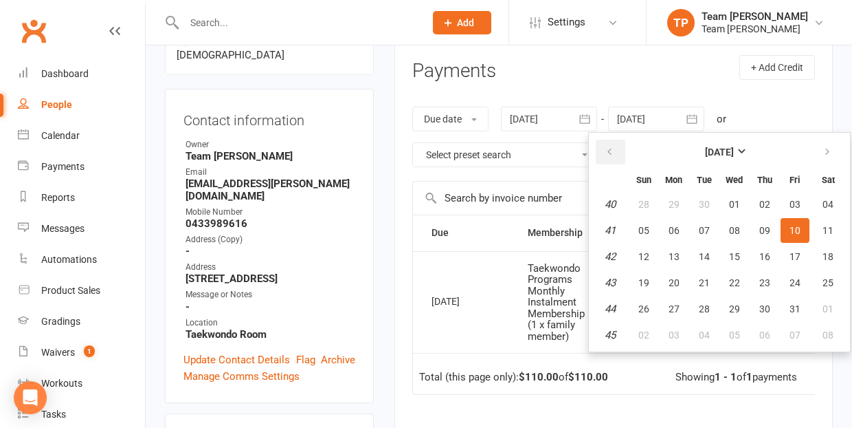
click at [612, 151] on icon "button" at bounding box center [610, 151] width 10 height 11
click at [680, 254] on span "15" at bounding box center [674, 256] width 11 height 11
type input "[DATE]"
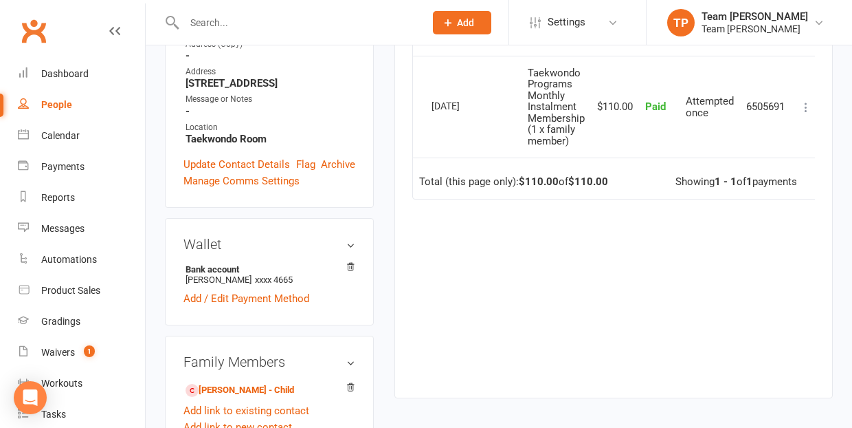
scroll to position [371, 0]
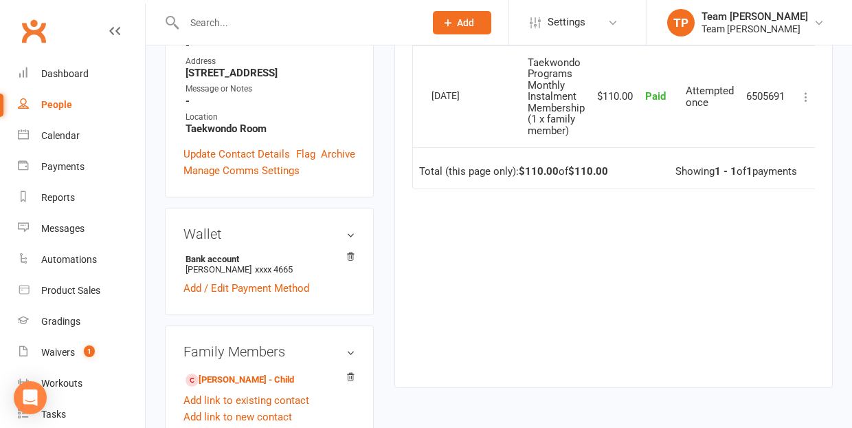
click at [63, 102] on div "People" at bounding box center [56, 104] width 31 height 11
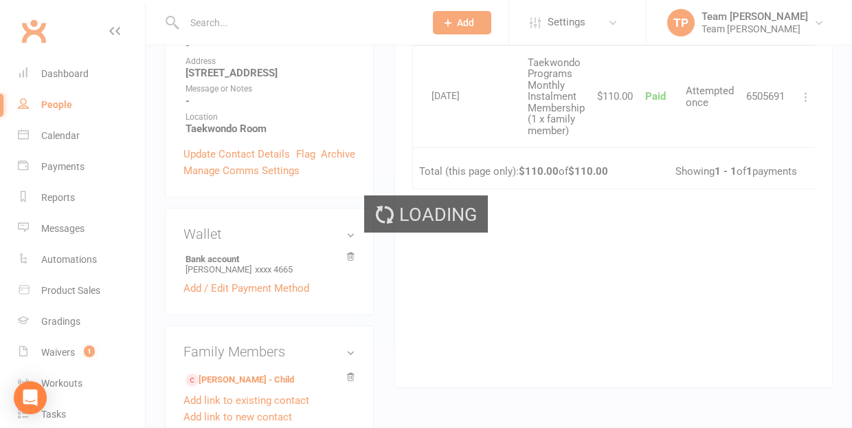
select select "100"
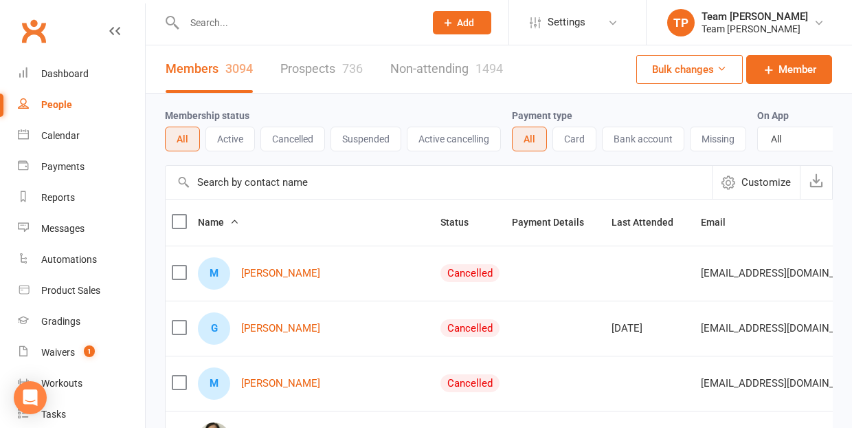
click at [221, 23] on input "text" at bounding box center [297, 22] width 235 height 19
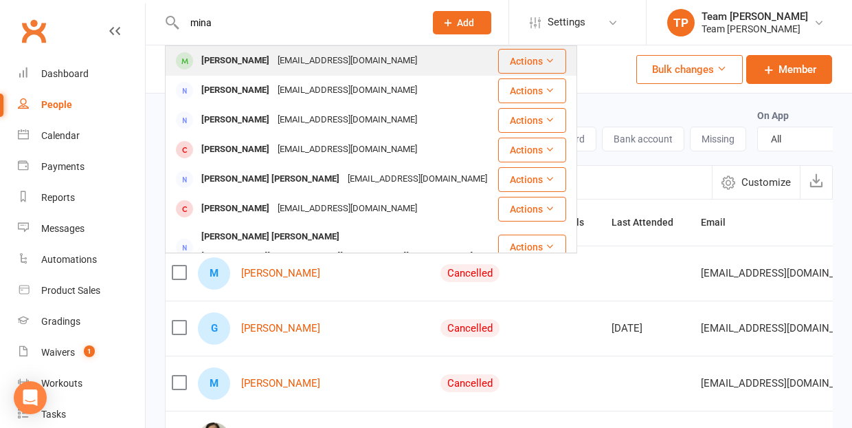
type input "mina"
click at [252, 57] on div "[PERSON_NAME]" at bounding box center [235, 61] width 76 height 20
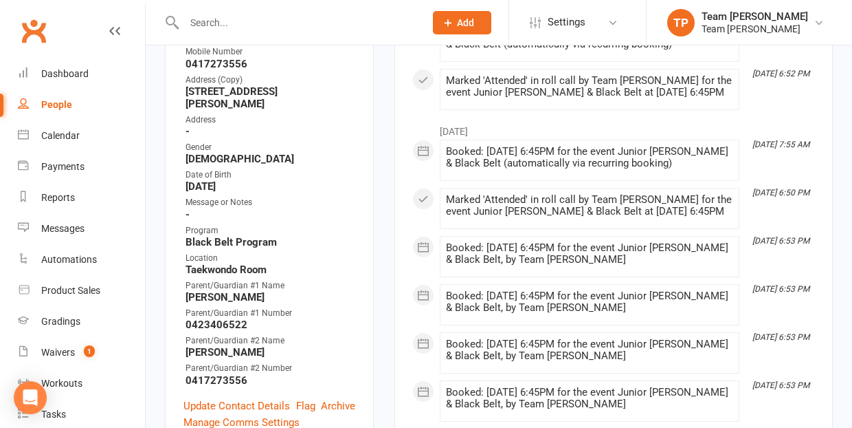
scroll to position [375, 0]
